Goal: Task Accomplishment & Management: Manage account settings

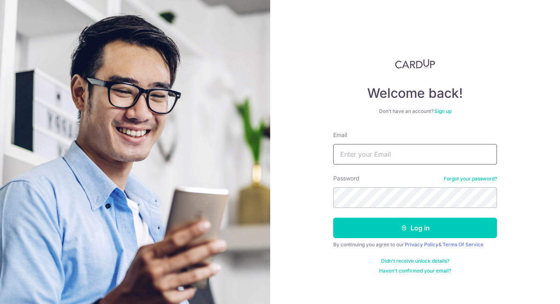
drag, startPoint x: 436, startPoint y: 154, endPoint x: 440, endPoint y: 163, distance: 10.4
click at [436, 154] on input "Email" at bounding box center [415, 154] width 164 height 20
paste input "[EMAIL_ADDRESS][DOMAIN_NAME]"
type input "[EMAIL_ADDRESS][DOMAIN_NAME]"
click at [440, 226] on button "Log in" at bounding box center [415, 228] width 164 height 20
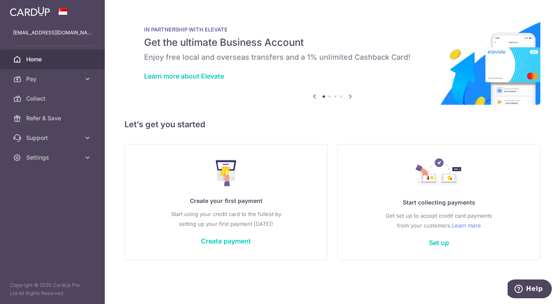
click at [55, 149] on link "Settings" at bounding box center [52, 158] width 105 height 20
click at [49, 172] on link "Account" at bounding box center [52, 177] width 105 height 20
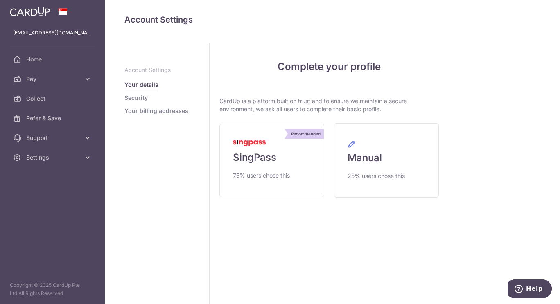
click at [130, 97] on link "Security" at bounding box center [135, 98] width 23 height 8
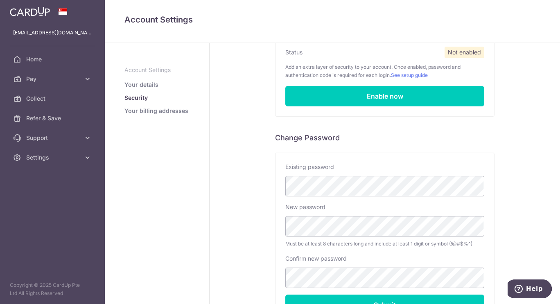
scroll to position [158, 0]
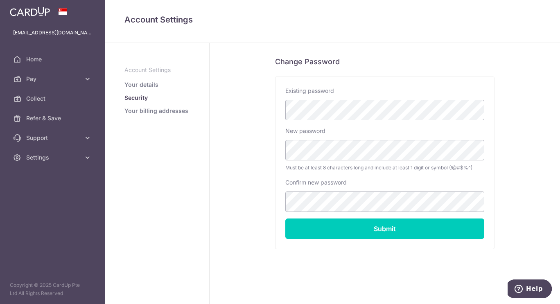
click at [165, 112] on link "Your billing addresses" at bounding box center [156, 111] width 64 height 8
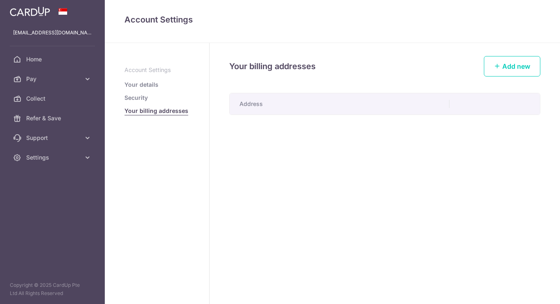
click at [167, 82] on li "Your details" at bounding box center [156, 85] width 65 height 8
click at [142, 88] on link "Your details" at bounding box center [141, 85] width 34 height 8
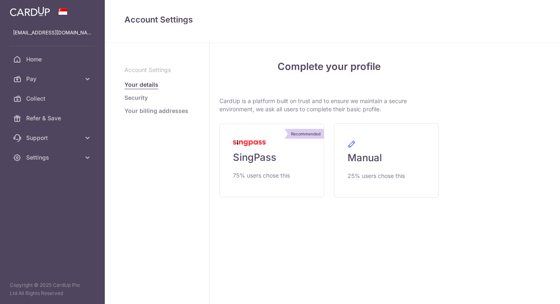
click at [147, 86] on link "Your details" at bounding box center [141, 85] width 34 height 8
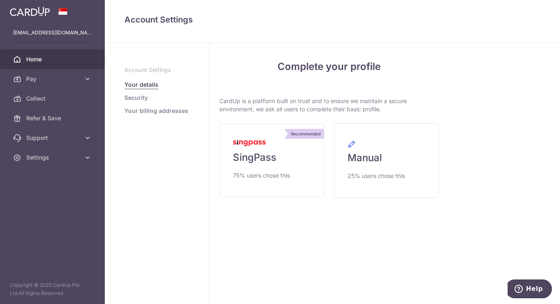
click at [36, 55] on span "Home" at bounding box center [53, 59] width 54 height 8
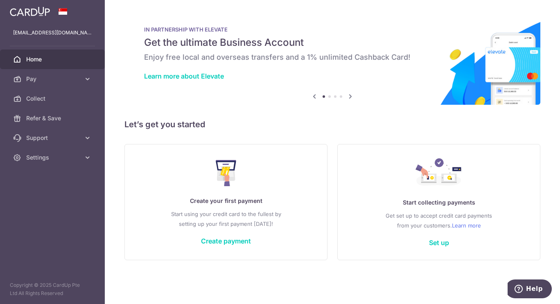
click at [85, 78] on icon at bounding box center [88, 79] width 8 height 8
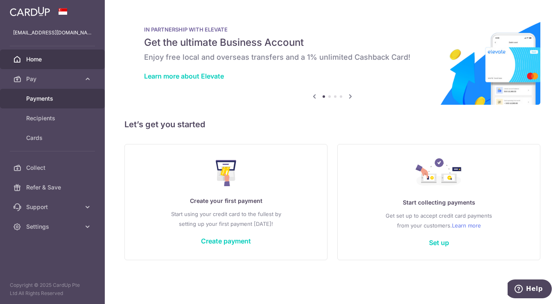
click at [56, 103] on link "Payments" at bounding box center [52, 99] width 105 height 20
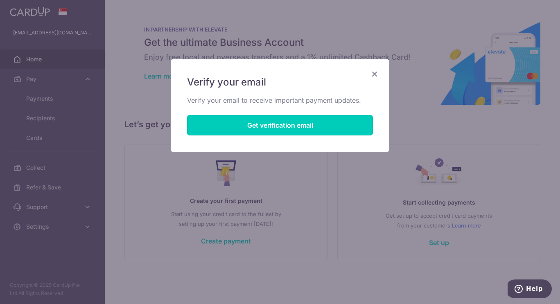
click at [299, 129] on button "Get verification email" at bounding box center [280, 125] width 186 height 20
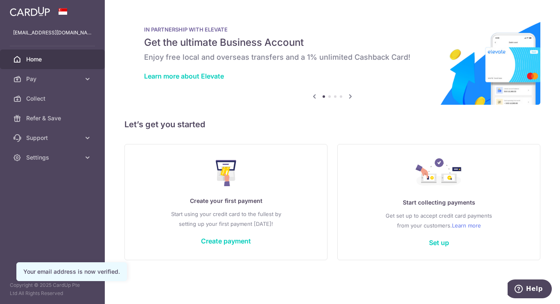
click at [59, 158] on span "Settings" at bounding box center [53, 158] width 54 height 8
click at [62, 182] on link "Account" at bounding box center [52, 177] width 105 height 20
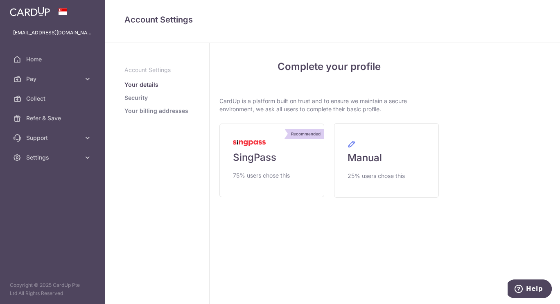
click at [137, 99] on link "Security" at bounding box center [135, 98] width 23 height 8
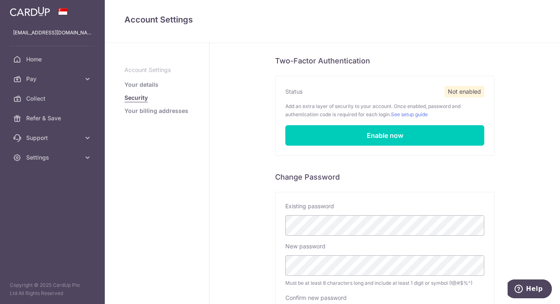
scroll to position [82, 0]
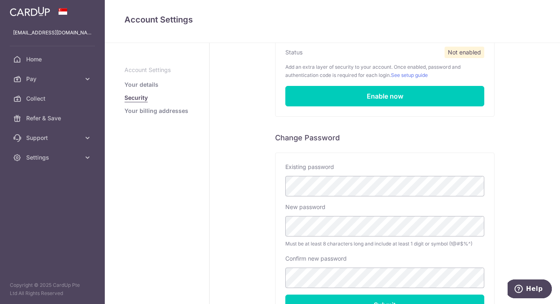
click at [166, 104] on ul "Account Settings Your details Security Your billing addresses" at bounding box center [156, 90] width 65 height 49
click at [152, 77] on ul "Account Settings Your details Security Your billing addresses" at bounding box center [156, 90] width 65 height 49
click at [150, 81] on link "Your details" at bounding box center [141, 85] width 34 height 8
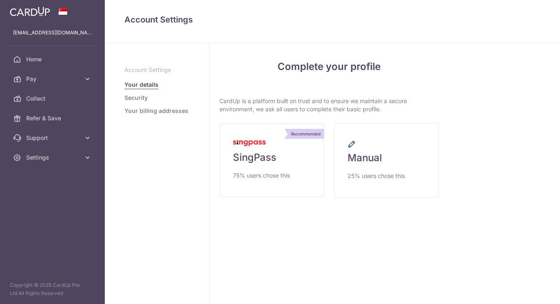
click at [400, 161] on link "Manual 25% users chose this" at bounding box center [386, 160] width 105 height 75
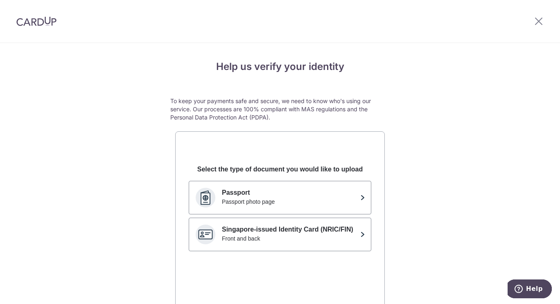
scroll to position [82, 0]
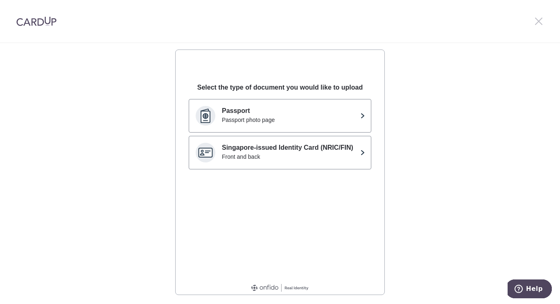
click at [536, 17] on icon at bounding box center [539, 21] width 10 height 10
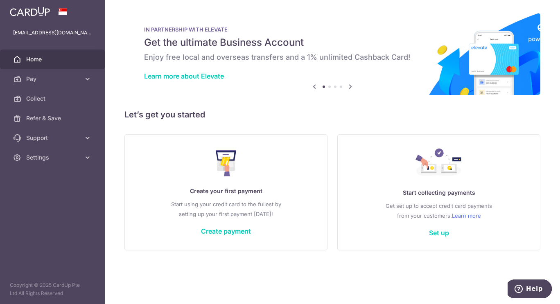
click at [243, 229] on link "Create payment" at bounding box center [226, 231] width 50 height 8
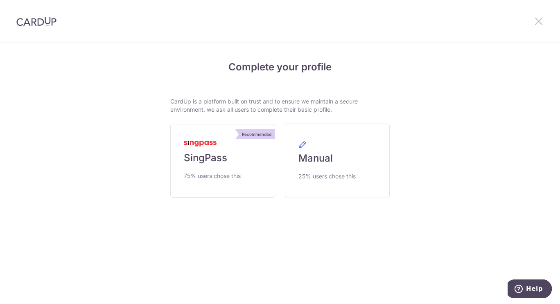
click at [535, 20] on icon at bounding box center [539, 21] width 10 height 10
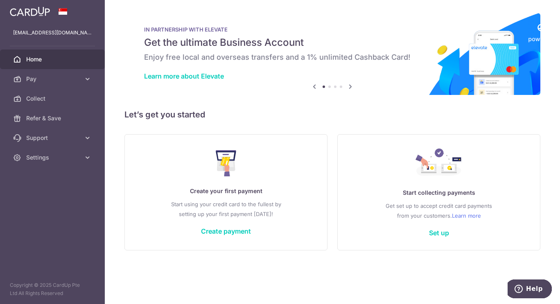
click at [56, 167] on aside "marketing@papershootsg.com Home Pay Payments Recipients Cards Collect Refer & S…" at bounding box center [52, 152] width 105 height 304
click at [60, 157] on span "Settings" at bounding box center [53, 158] width 54 height 8
click at [50, 178] on span "Account" at bounding box center [53, 177] width 54 height 8
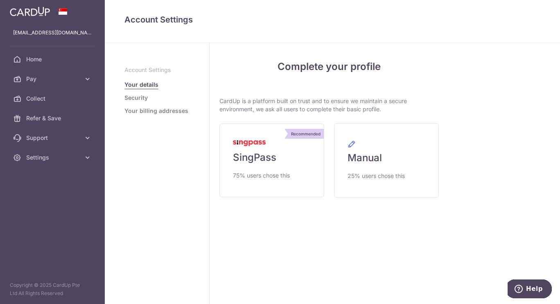
click at [39, 48] on ul "marketing@papershootsg.com Home Pay Payments Recipients Cards Collect Refer & S…" at bounding box center [52, 95] width 105 height 145
click at [38, 53] on link "Home" at bounding box center [52, 60] width 105 height 20
